Goal: Information Seeking & Learning: Learn about a topic

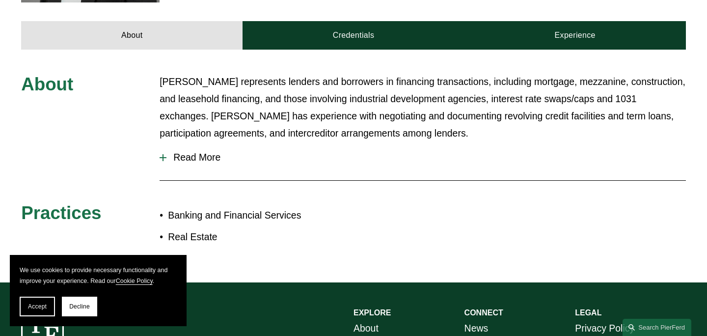
scroll to position [342, 0]
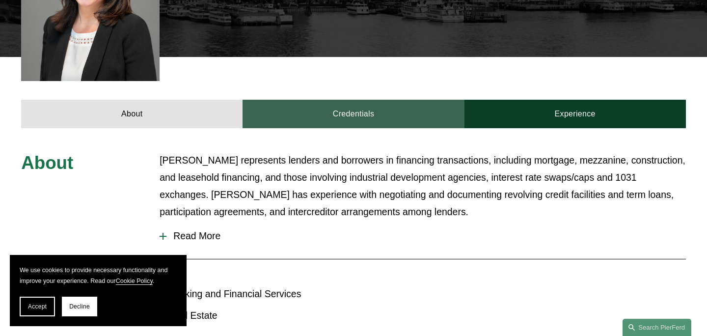
click at [319, 100] on link "Credentials" at bounding box center [353, 114] width 221 height 28
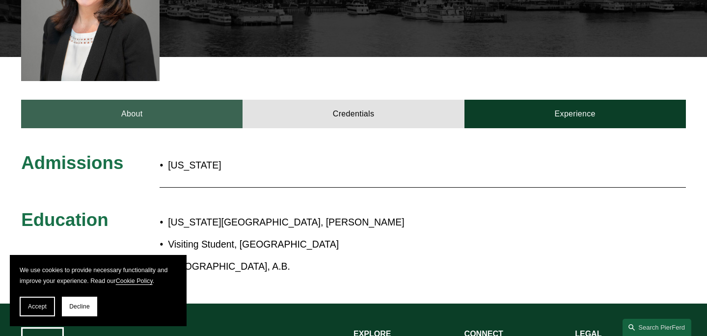
click at [189, 100] on link "About" at bounding box center [131, 114] width 221 height 28
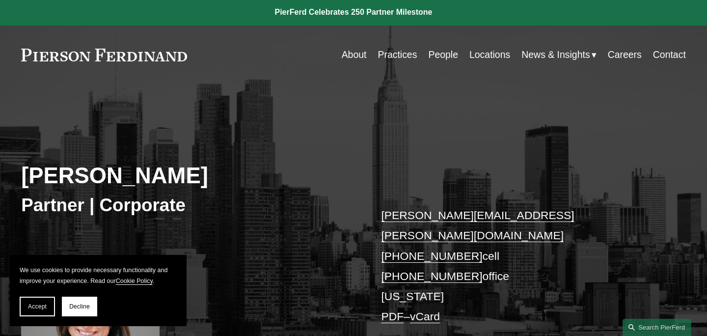
scroll to position [0, 0]
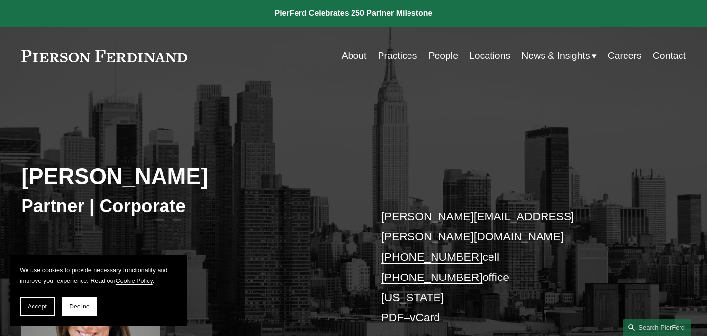
click at [440, 54] on link "People" at bounding box center [443, 55] width 30 height 19
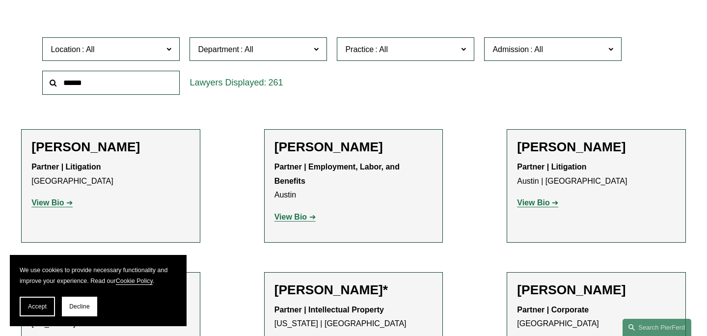
scroll to position [294, 0]
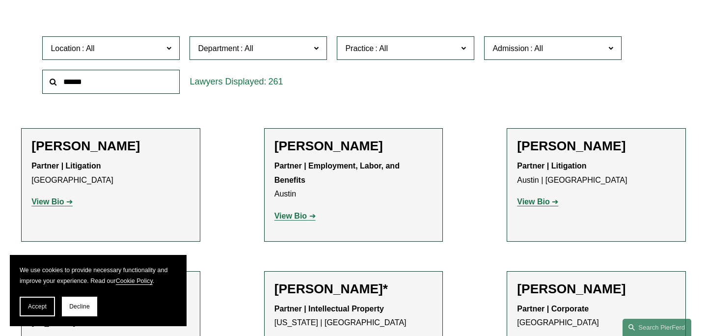
click at [303, 212] on strong "View Bio" at bounding box center [290, 216] width 32 height 8
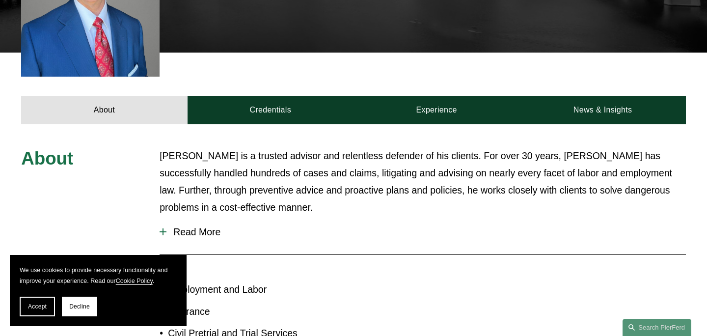
scroll to position [314, 0]
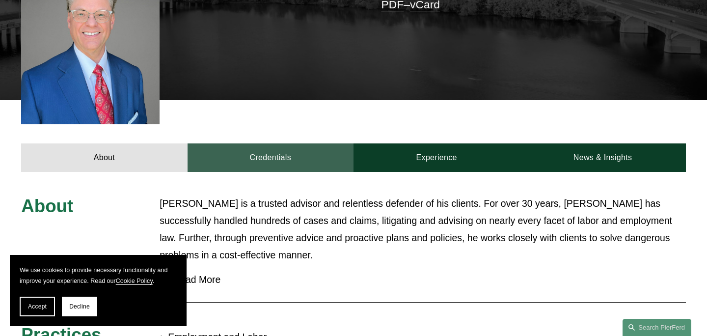
click at [333, 146] on link "Credentials" at bounding box center [271, 157] width 166 height 28
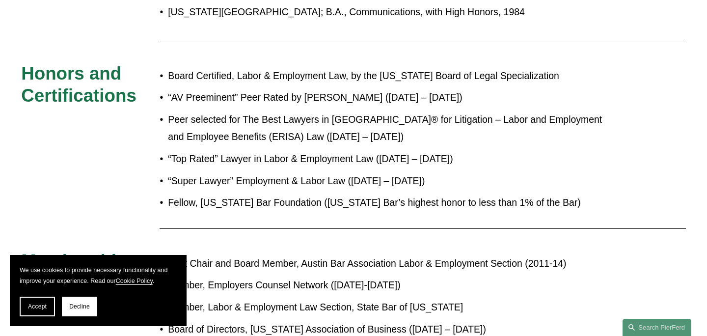
scroll to position [751, 0]
